Goal: Navigation & Orientation: Find specific page/section

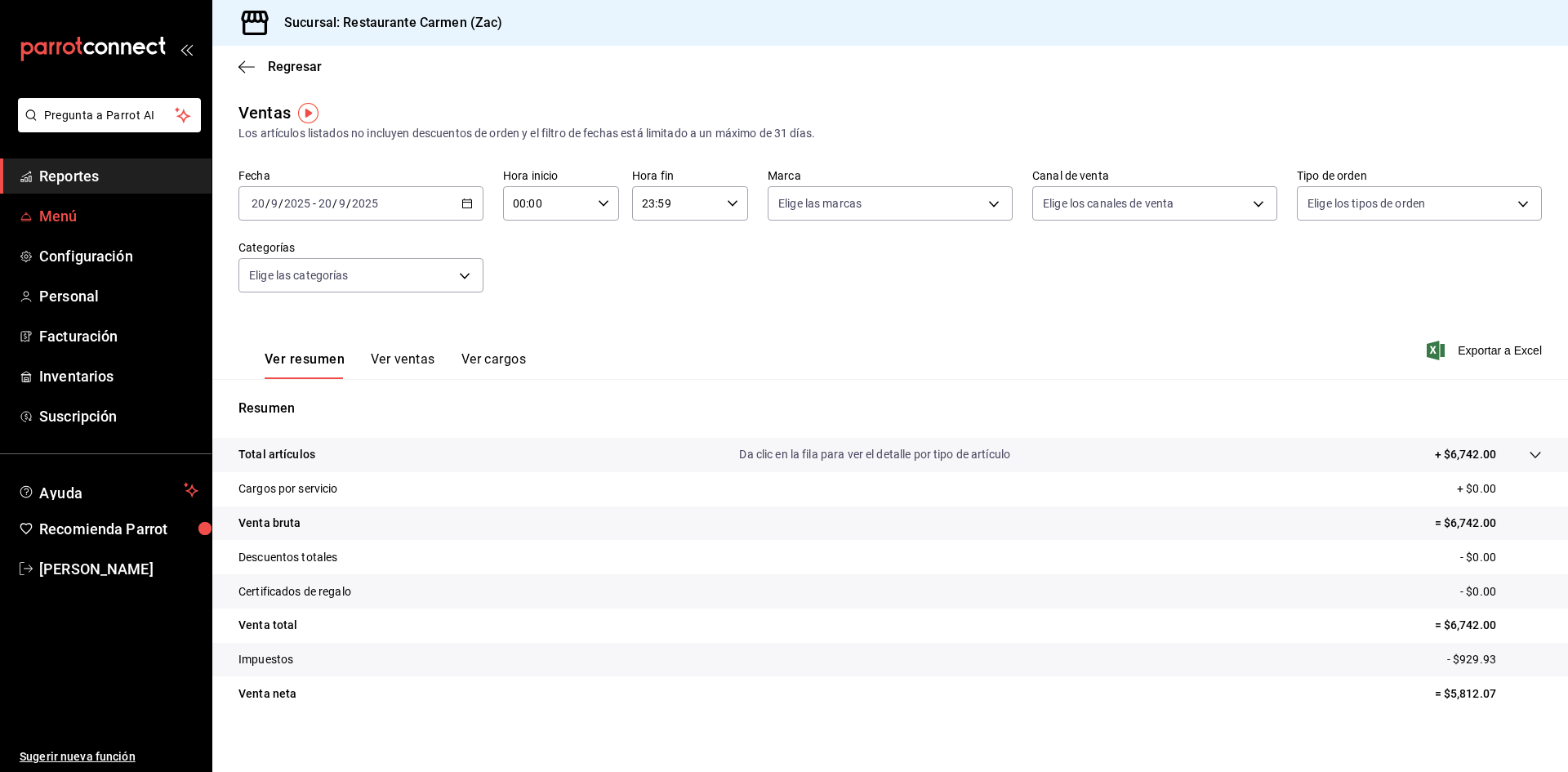
click at [120, 219] on span "Menú" at bounding box center [119, 216] width 159 height 22
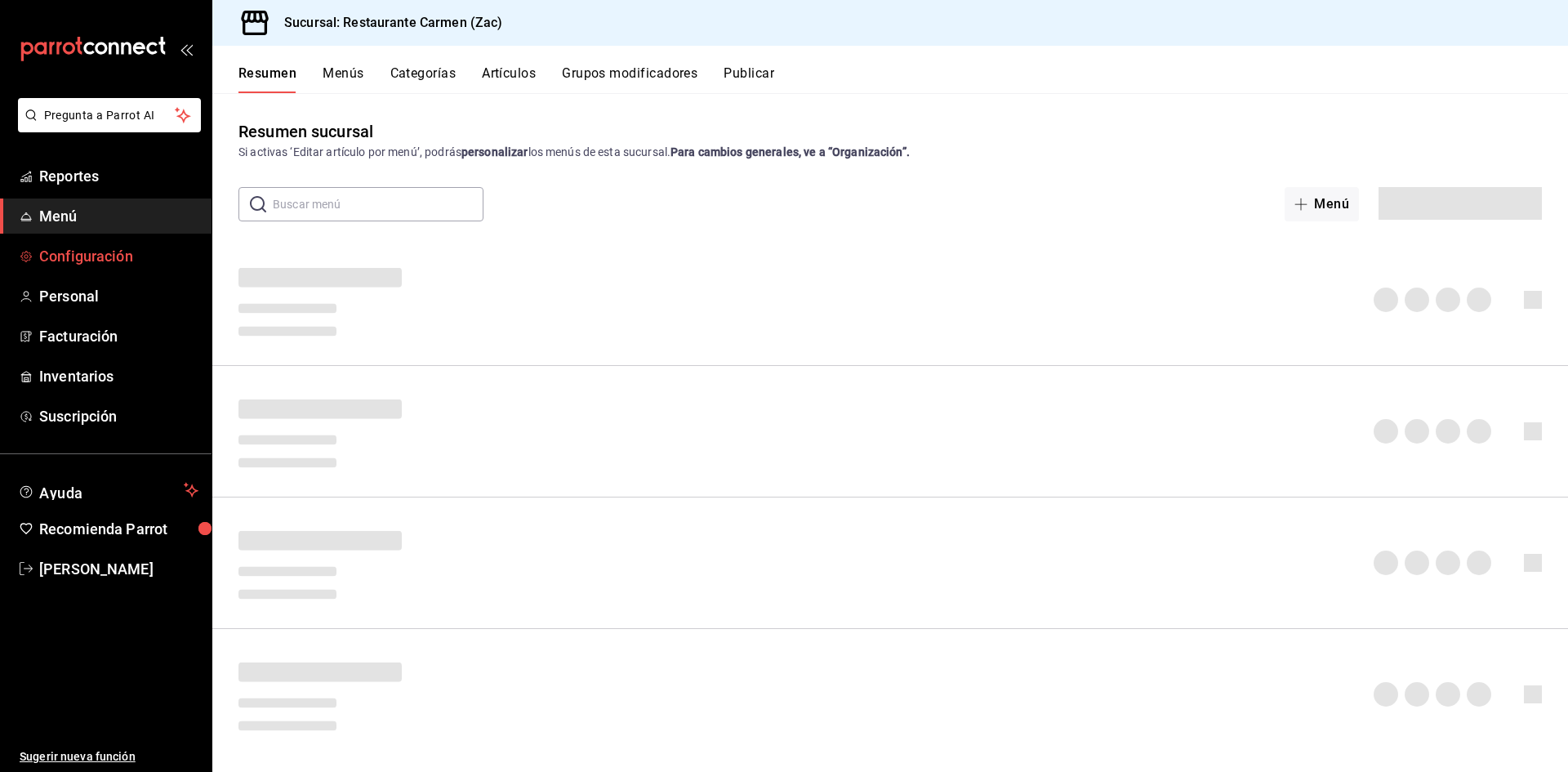
click at [130, 258] on span "Configuración" at bounding box center [119, 256] width 159 height 22
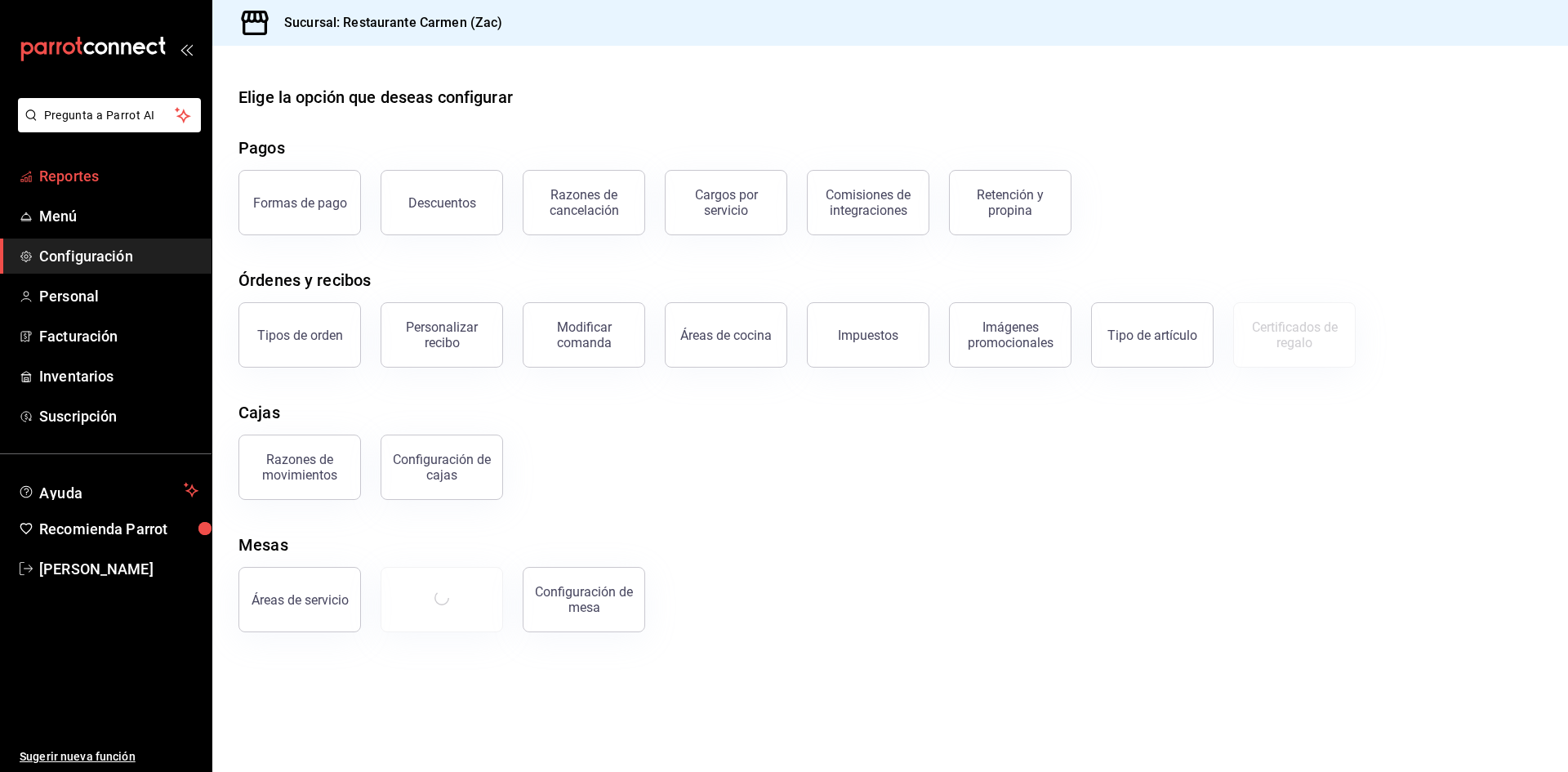
click at [138, 175] on span "Reportes" at bounding box center [119, 176] width 159 height 22
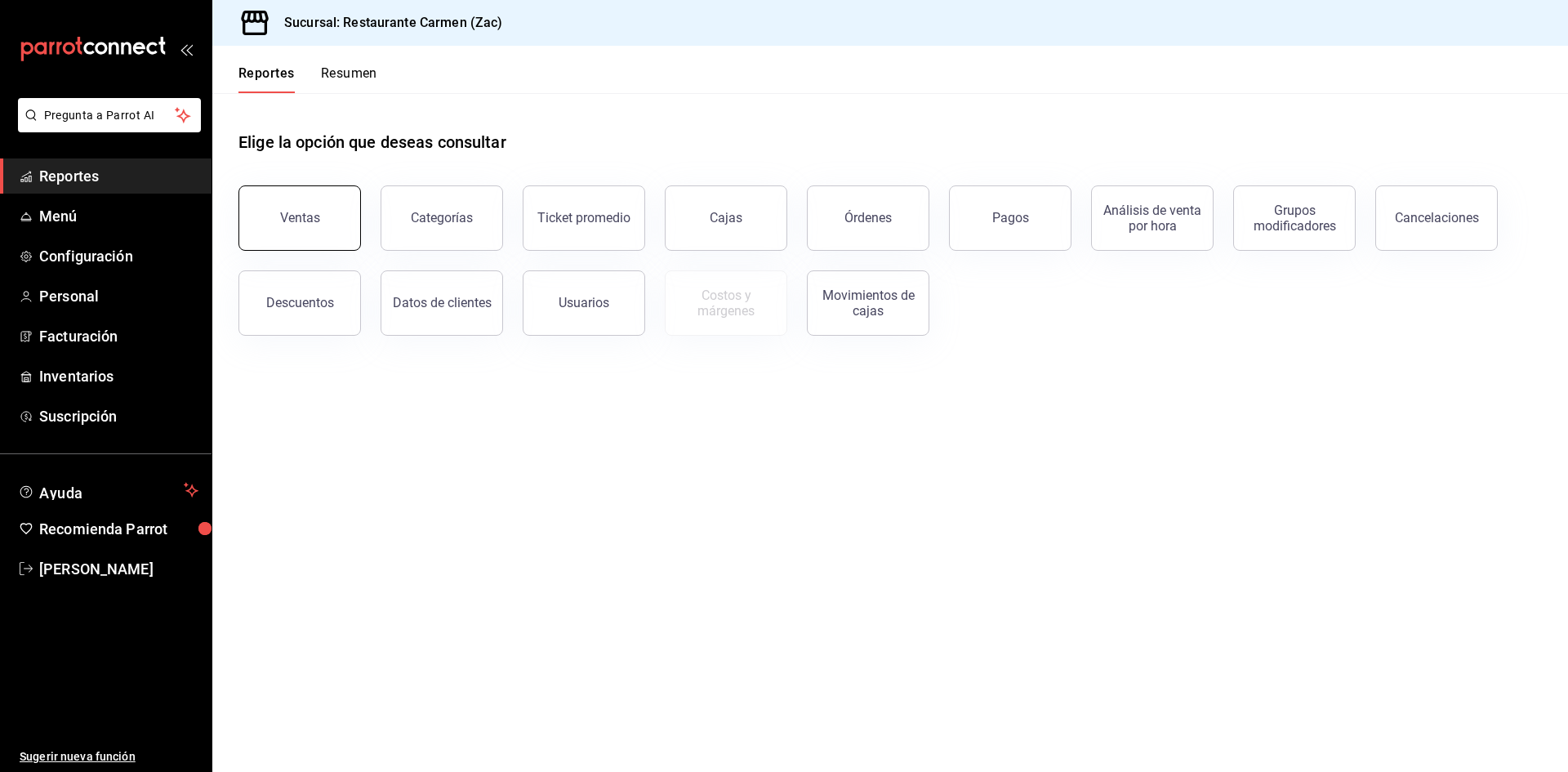
click at [324, 217] on button "Ventas" at bounding box center [299, 218] width 123 height 66
